Goal: Task Accomplishment & Management: Manage account settings

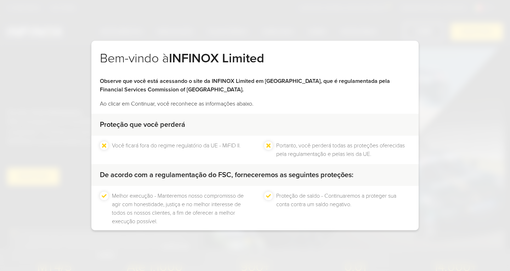
scroll to position [36, 0]
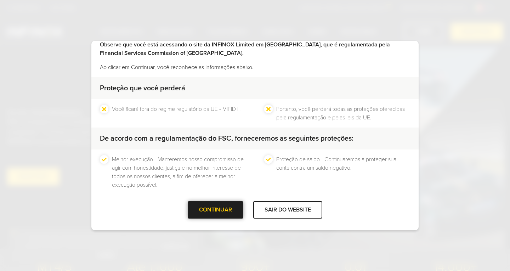
click at [216, 210] on div at bounding box center [216, 210] width 0 height 0
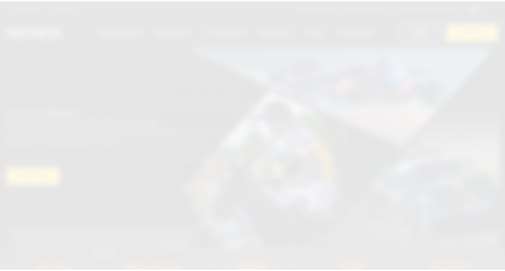
scroll to position [0, 0]
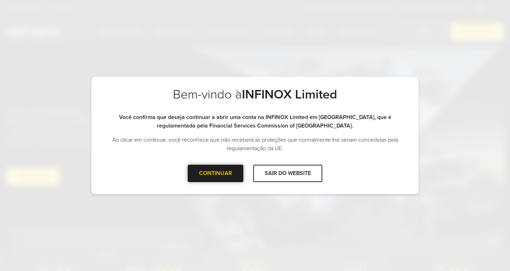
click at [221, 170] on div "CONTINUAR" at bounding box center [216, 173] width 56 height 17
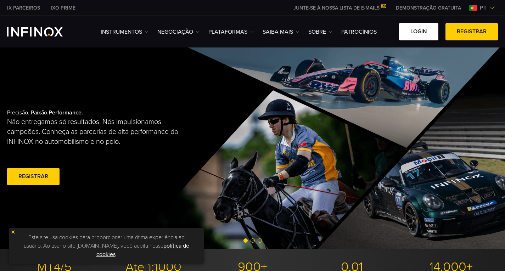
click at [419, 38] on link "Login" at bounding box center [418, 31] width 39 height 17
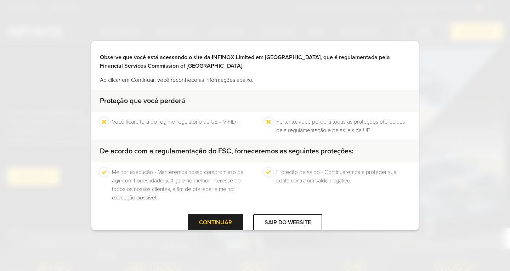
scroll to position [36, 0]
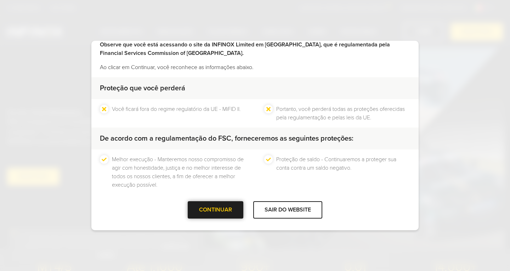
click at [207, 201] on div "CONTINUAR" at bounding box center [216, 209] width 56 height 17
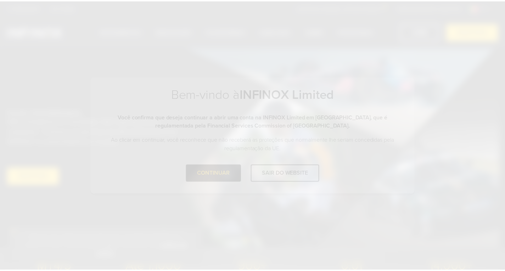
scroll to position [0, 0]
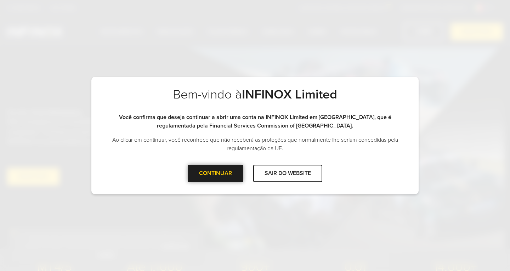
click at [216, 173] on div at bounding box center [216, 173] width 0 height 0
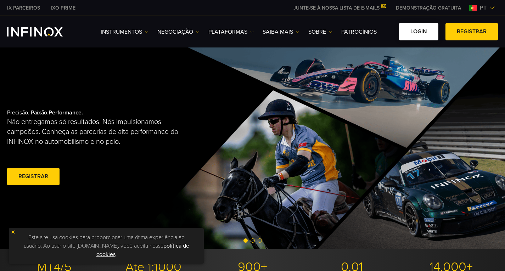
click at [423, 35] on link "Login" at bounding box center [418, 31] width 39 height 17
